Goal: Transaction & Acquisition: Purchase product/service

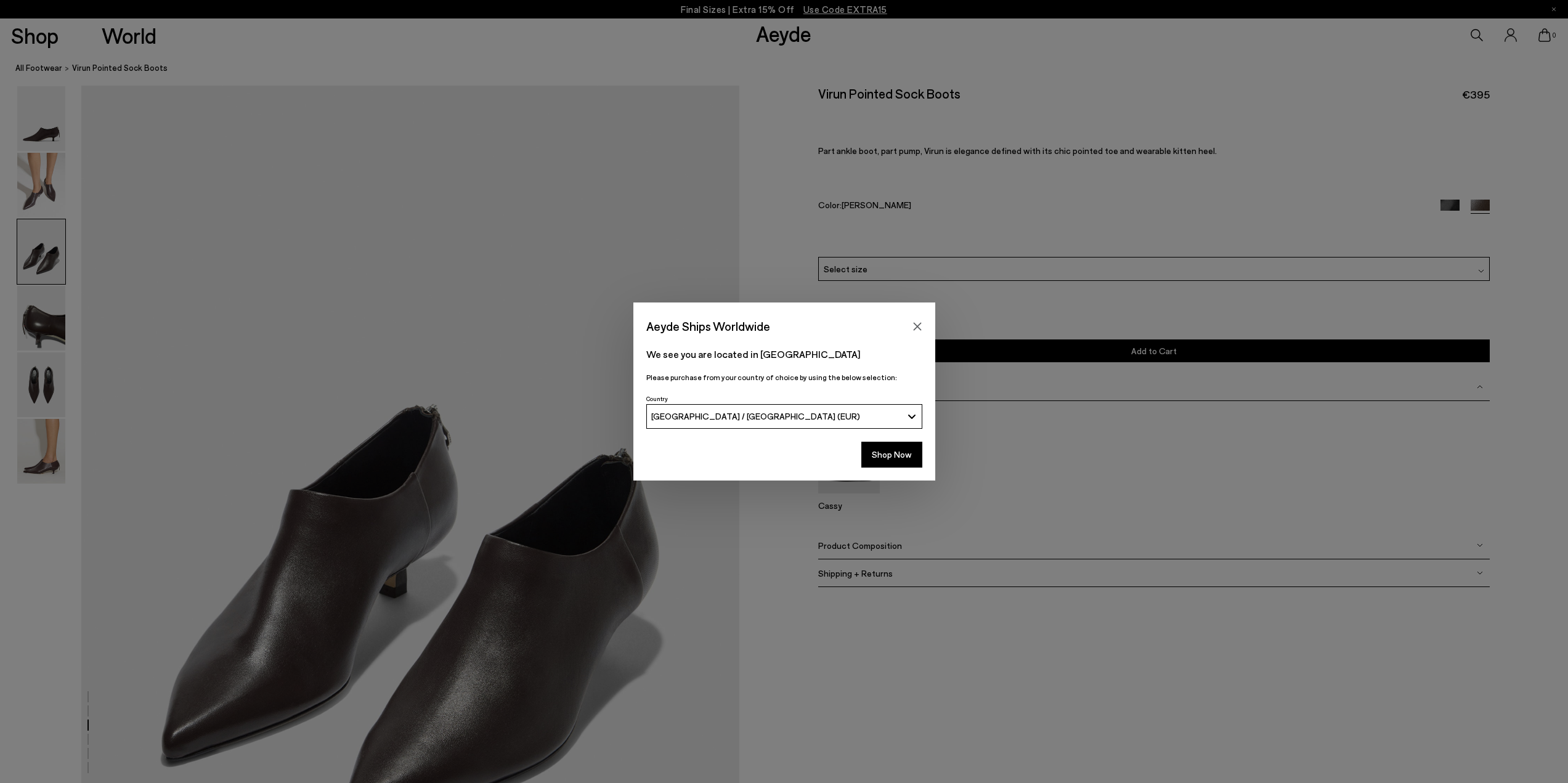
scroll to position [1580, 0]
click at [885, 458] on button "Shop Now" at bounding box center [892, 455] width 61 height 26
click at [50, 184] on div "Aeyde Ships Worldwide We see you are located in [GEOGRAPHIC_DATA] Please purcha…" at bounding box center [784, 391] width 1568 height 783
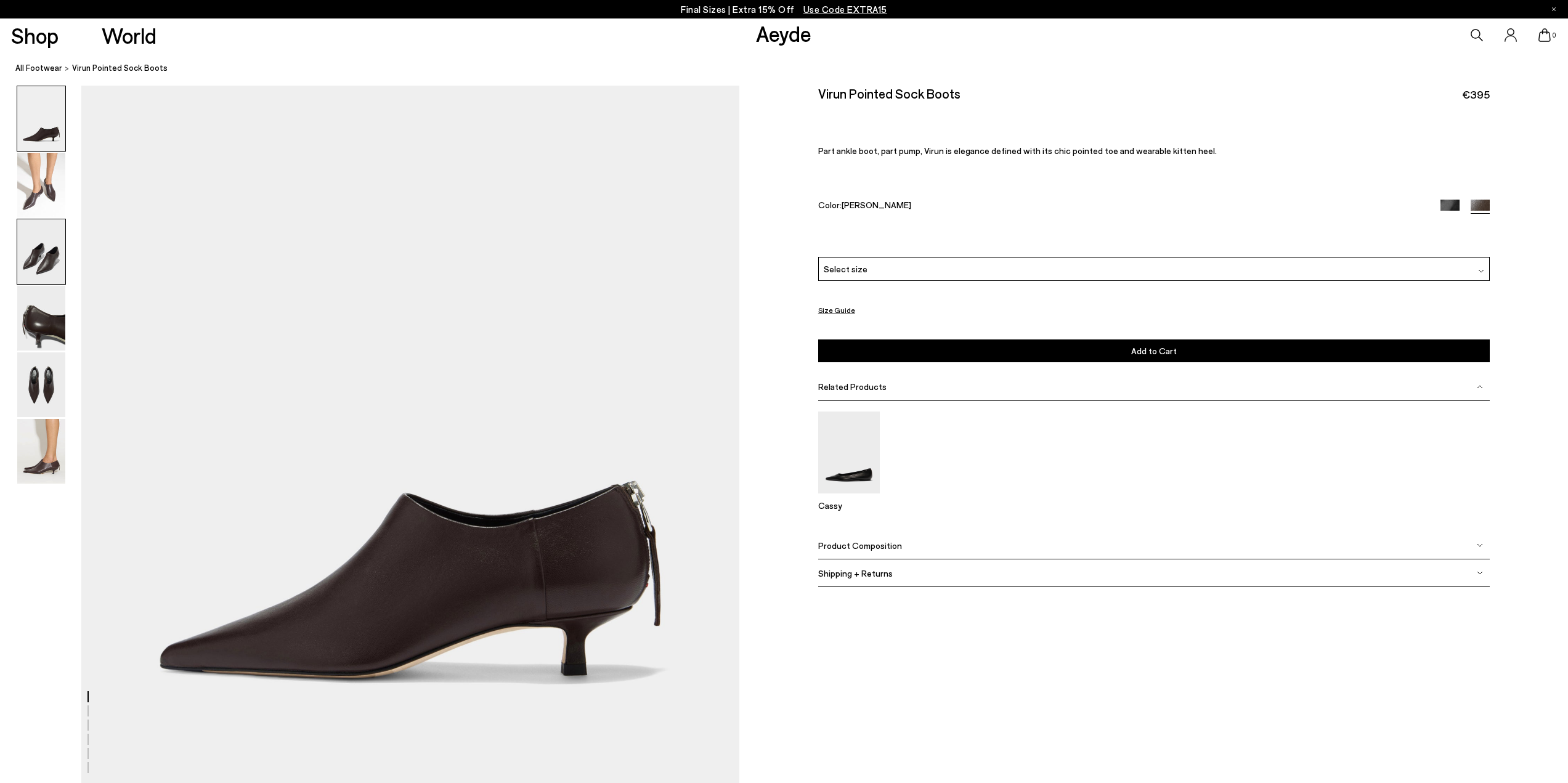
click at [30, 251] on img at bounding box center [42, 251] width 48 height 65
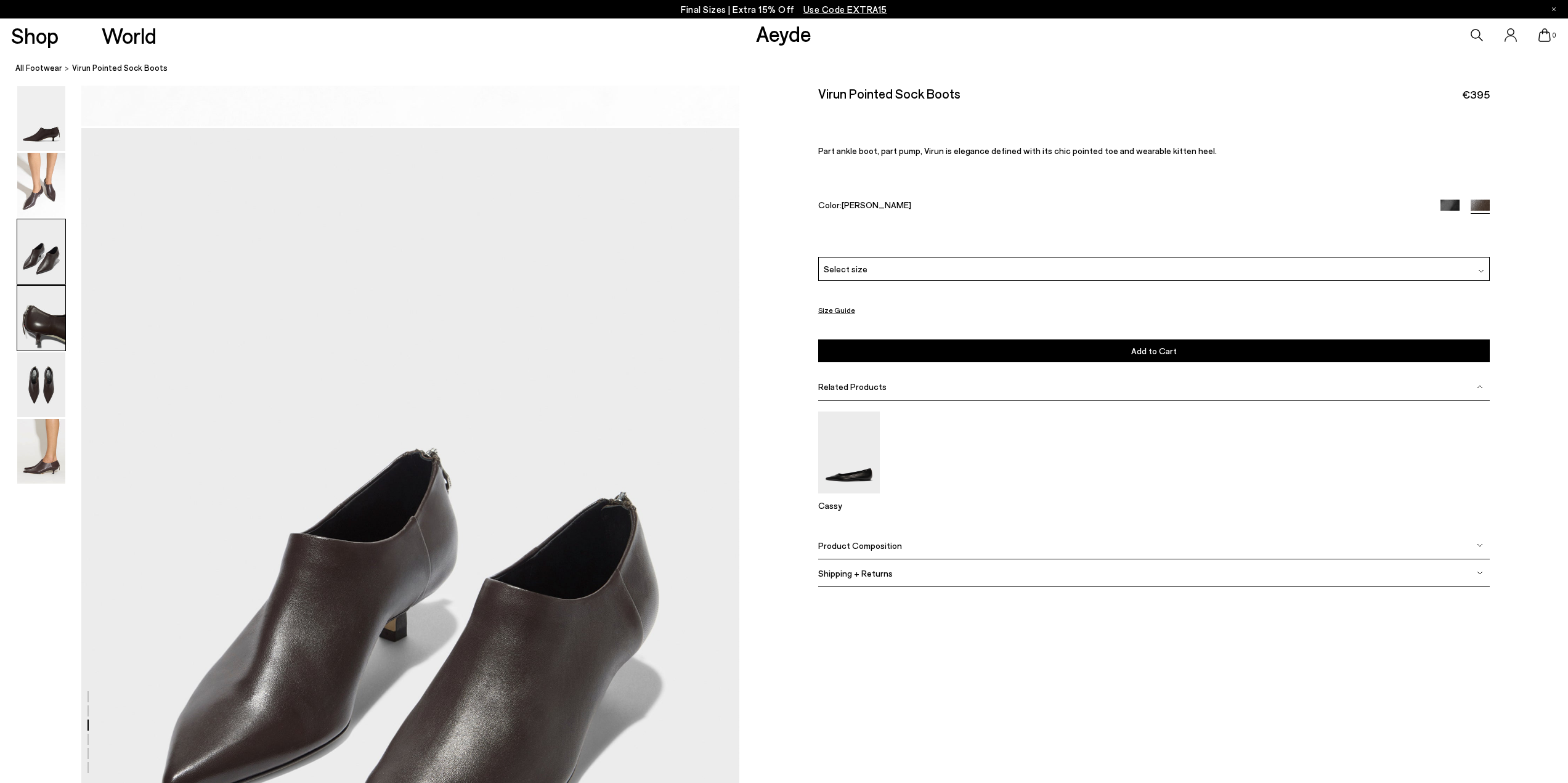
scroll to position [1580, 0]
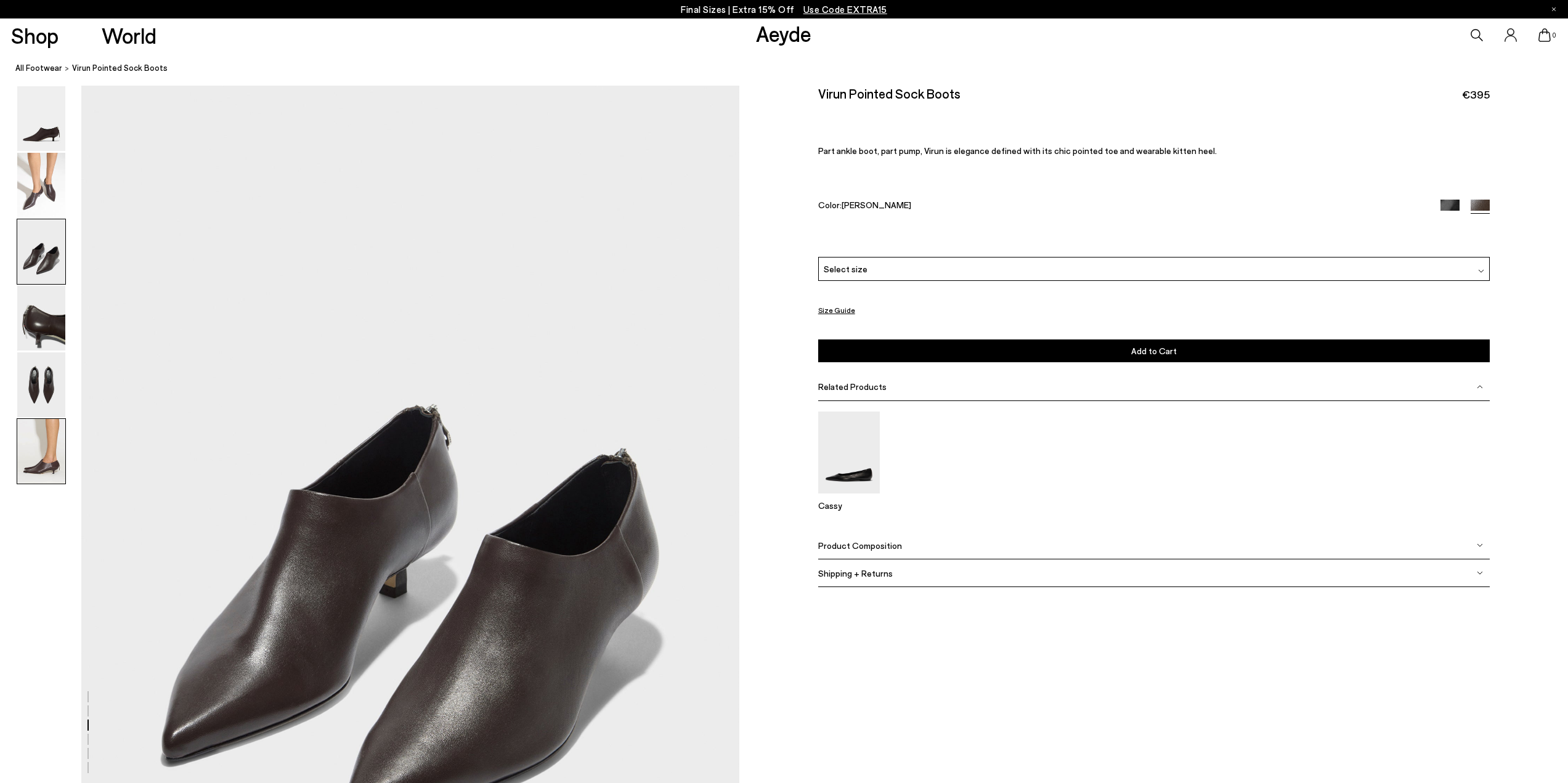
click at [54, 459] on img at bounding box center [42, 452] width 48 height 65
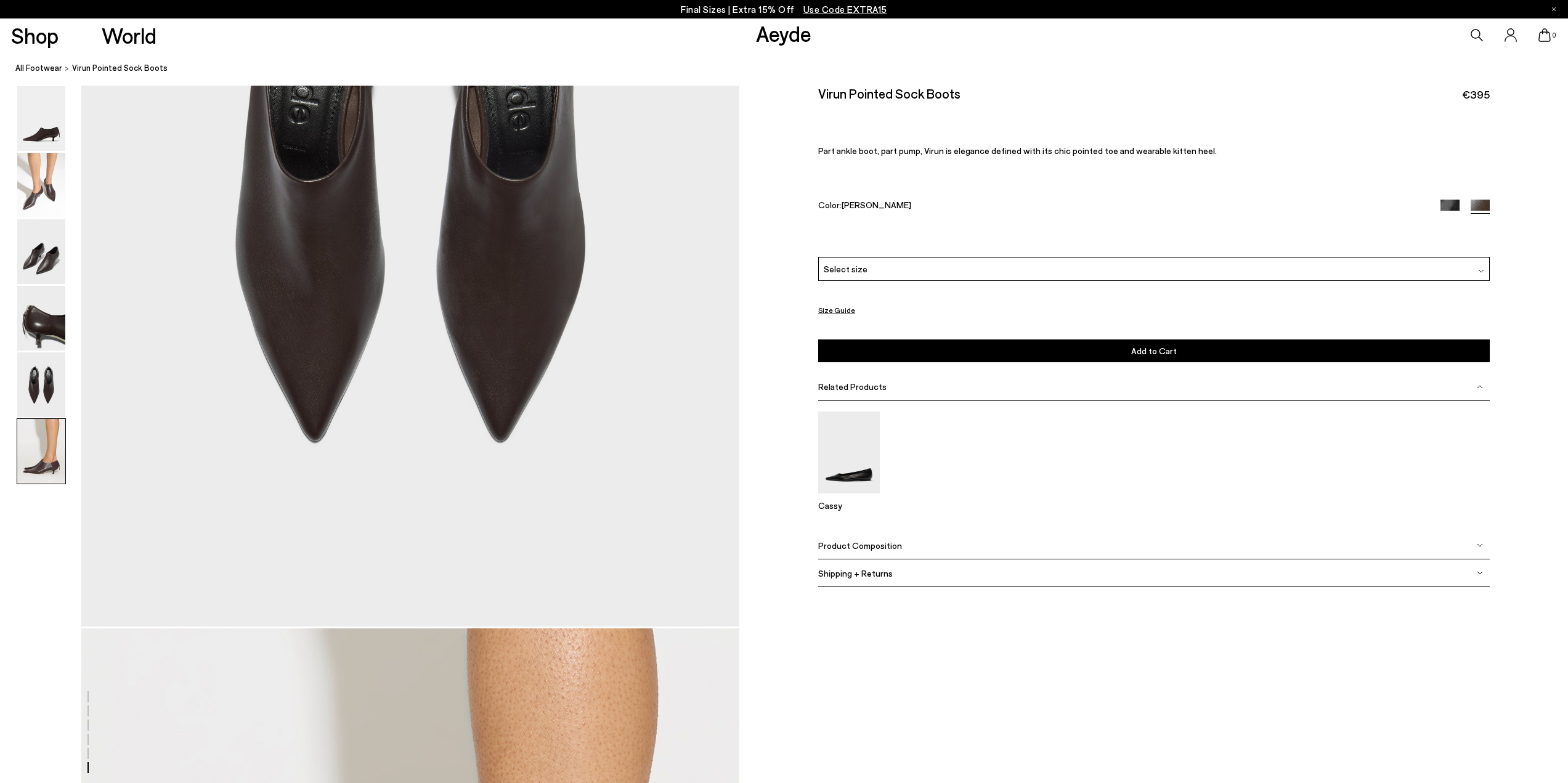
scroll to position [4303, 0]
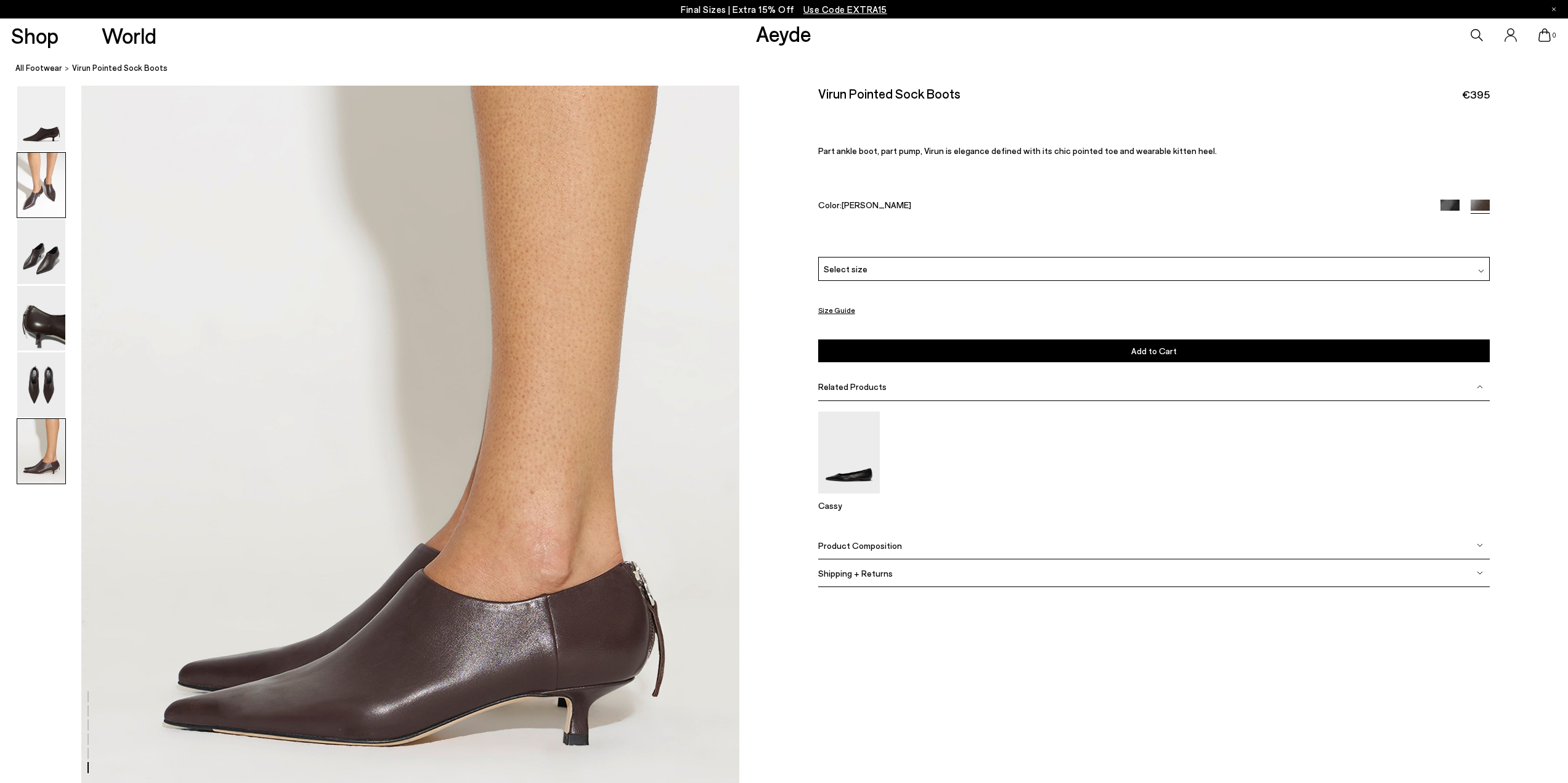
click at [53, 182] on img at bounding box center [42, 185] width 48 height 65
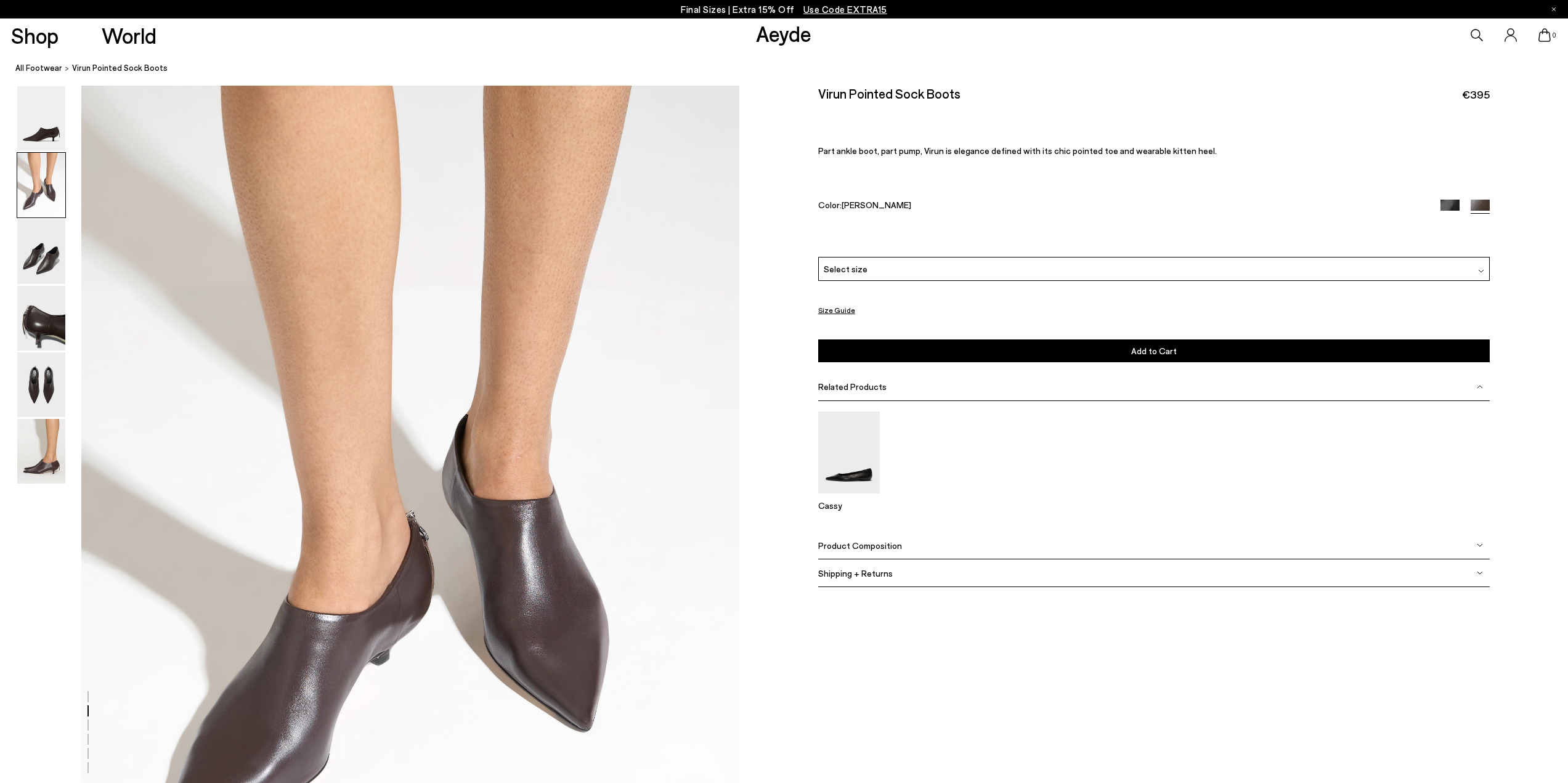
scroll to position [701, 0]
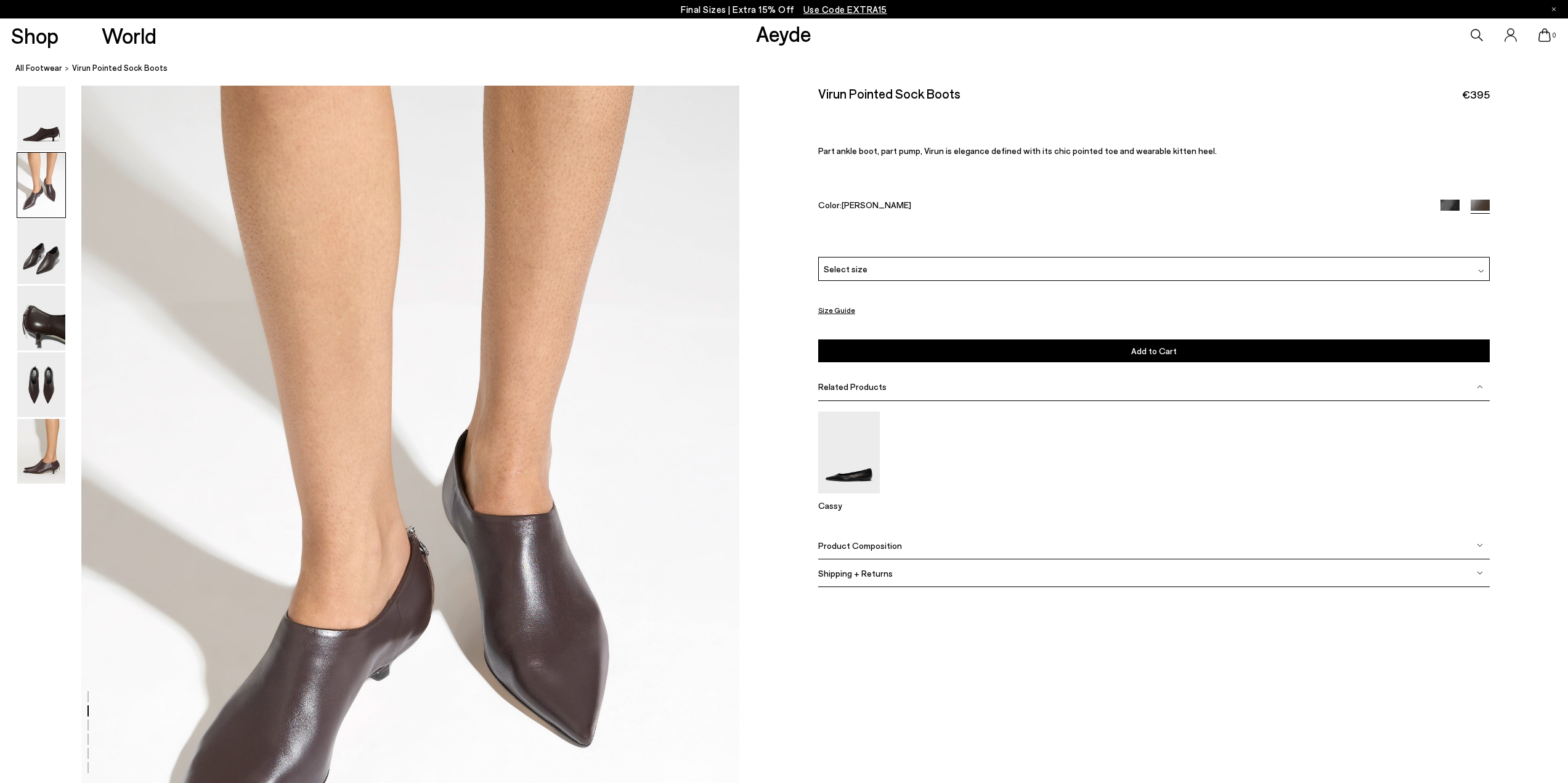
click at [927, 266] on div "Select size" at bounding box center [1153, 269] width 671 height 24
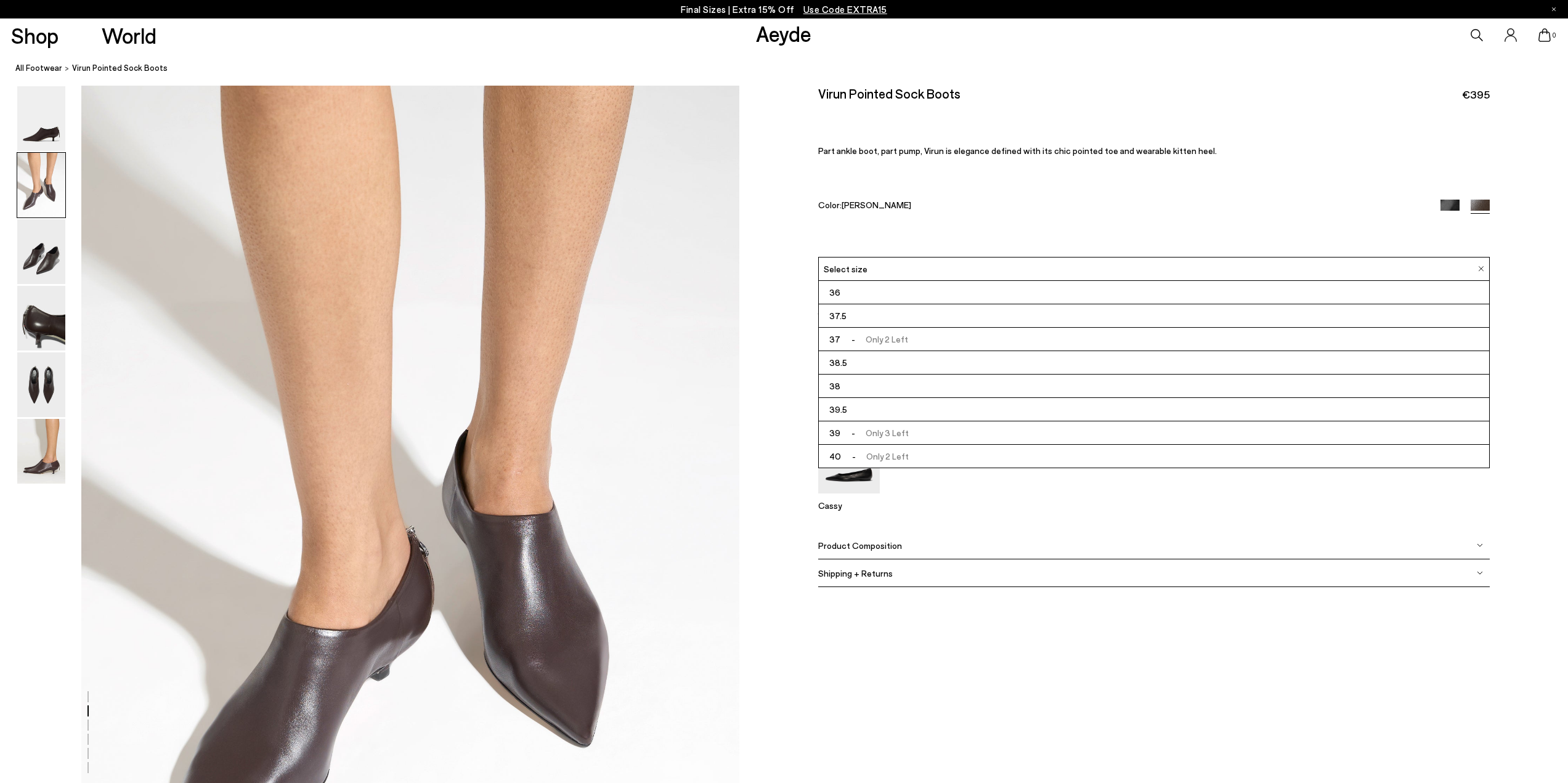
click at [1446, 205] on img at bounding box center [1449, 208] width 19 height 19
